Goal: Task Accomplishment & Management: Use online tool/utility

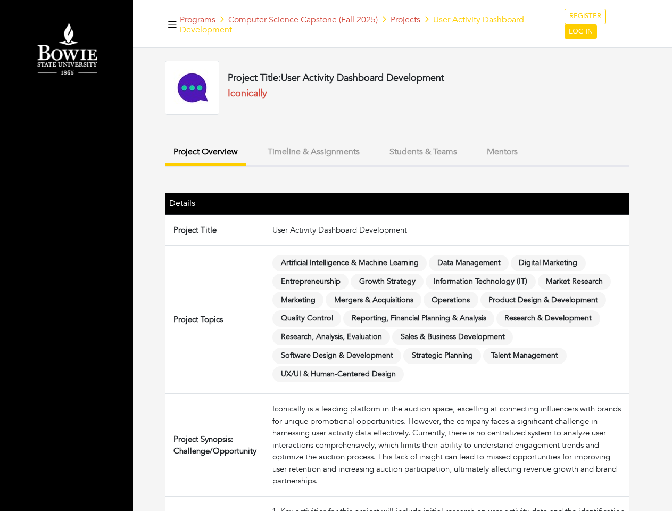
click at [336, 255] on span "Artificial Intelligence & Machine Learning" at bounding box center [349, 263] width 154 height 16
click at [172, 24] on icon "button" at bounding box center [172, 24] width 9 height 7
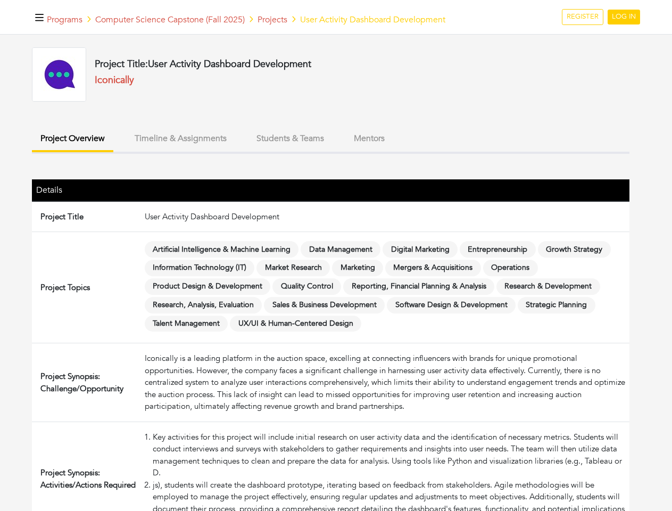
click at [113, 152] on button "Project Overview" at bounding box center [72, 139] width 81 height 25
click at [235, 150] on button "Timeline & Assignments" at bounding box center [180, 138] width 109 height 23
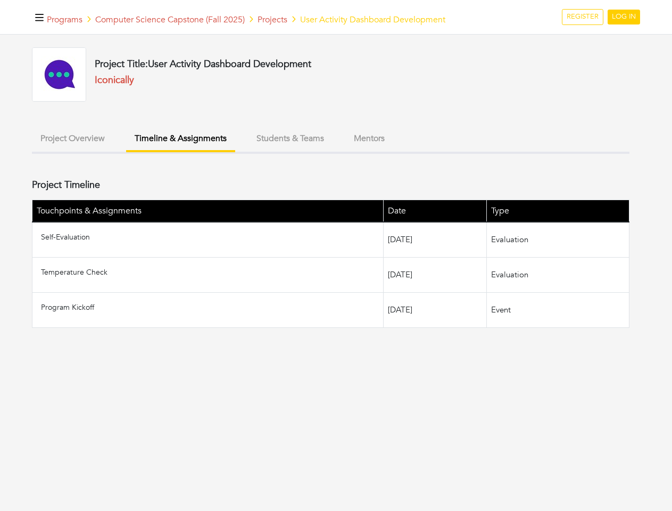
click at [423, 152] on ul "Project Overview Timeline & Assignments Students & Teams Mentors" at bounding box center [330, 140] width 597 height 27
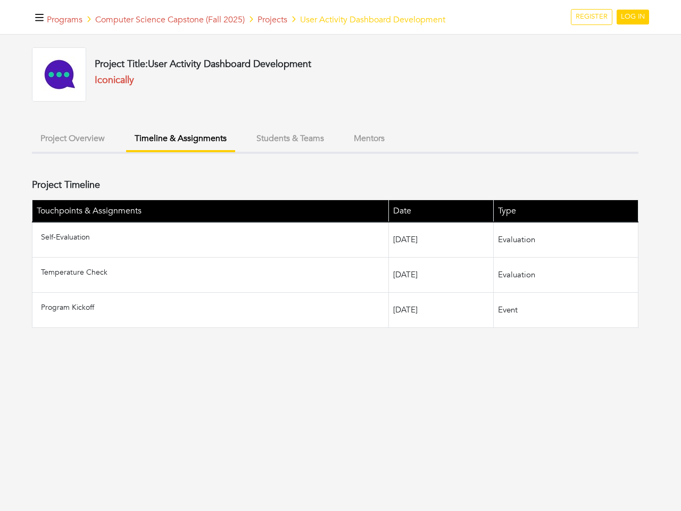
click at [502, 152] on ul "Project Overview Timeline & Assignments Students & Teams Mentors" at bounding box center [335, 140] width 606 height 27
